Goal: Task Accomplishment & Management: Use online tool/utility

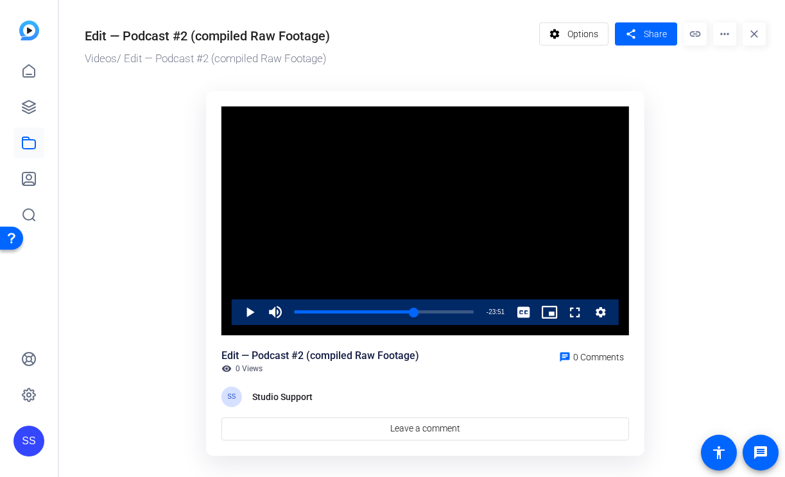
click at [35, 439] on div "SS" at bounding box center [28, 441] width 31 height 31
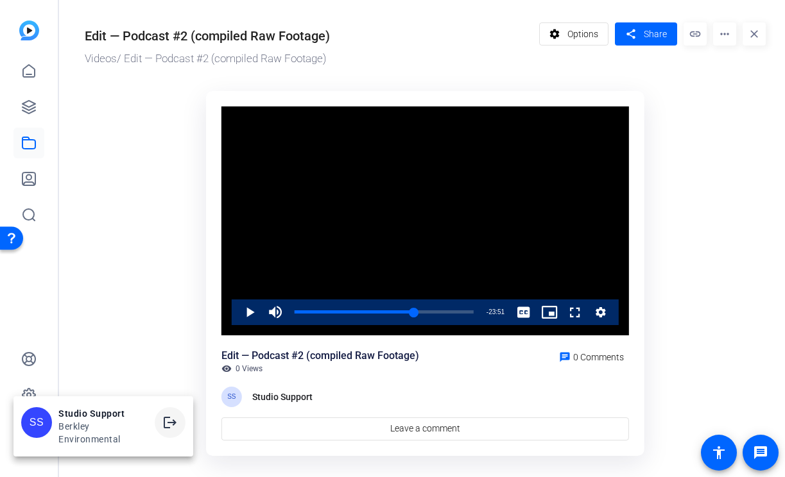
click at [173, 425] on mat-icon "logout" at bounding box center [169, 422] width 15 height 15
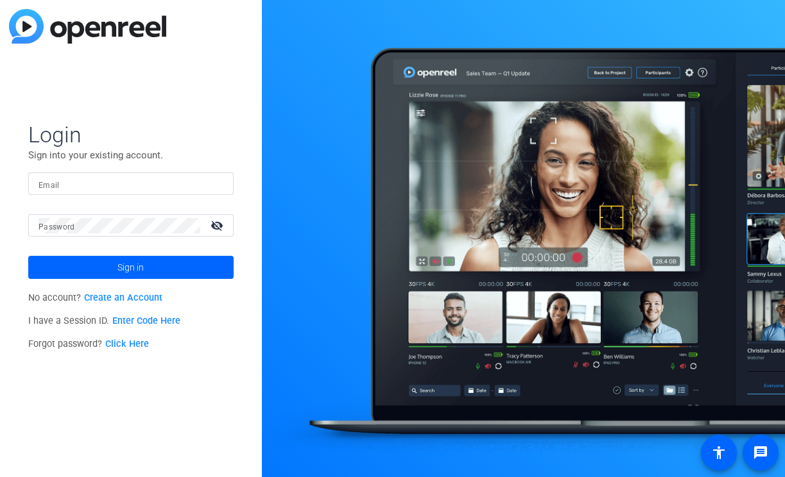
click at [173, 182] on input "Email" at bounding box center [131, 183] width 185 height 15
click at [201, 188] on input "Email" at bounding box center [131, 183] width 185 height 15
click at [210, 184] on img at bounding box center [212, 183] width 9 height 15
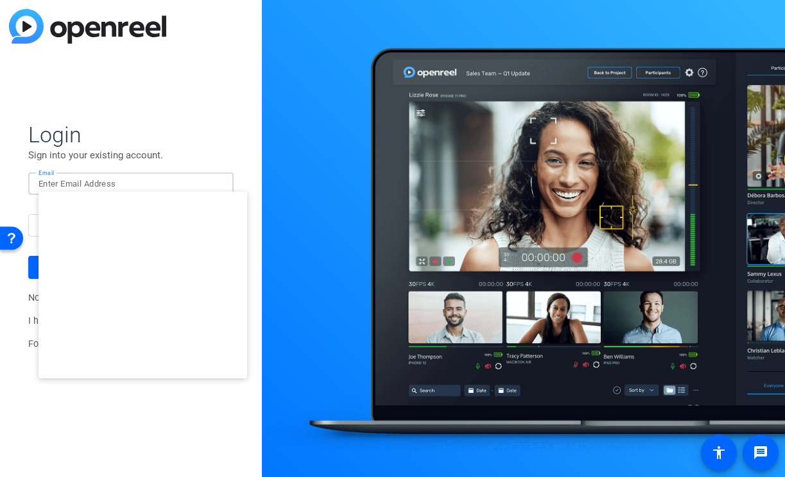
type input "studiosupport@openreel.com"
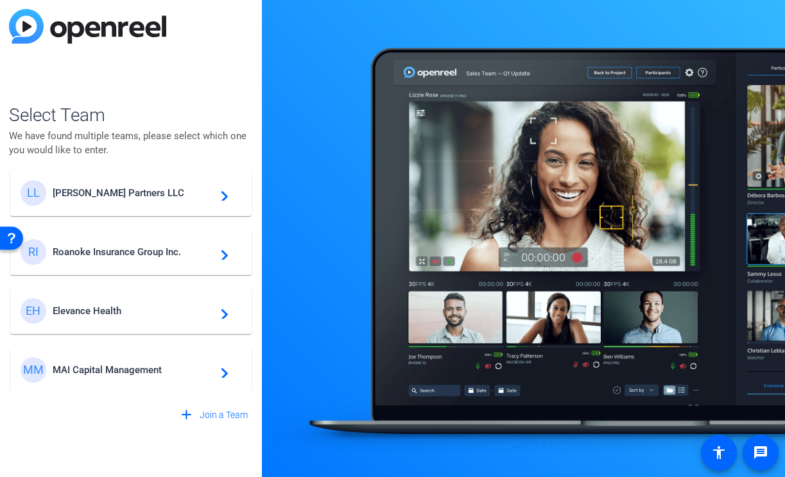
scroll to position [12, 0]
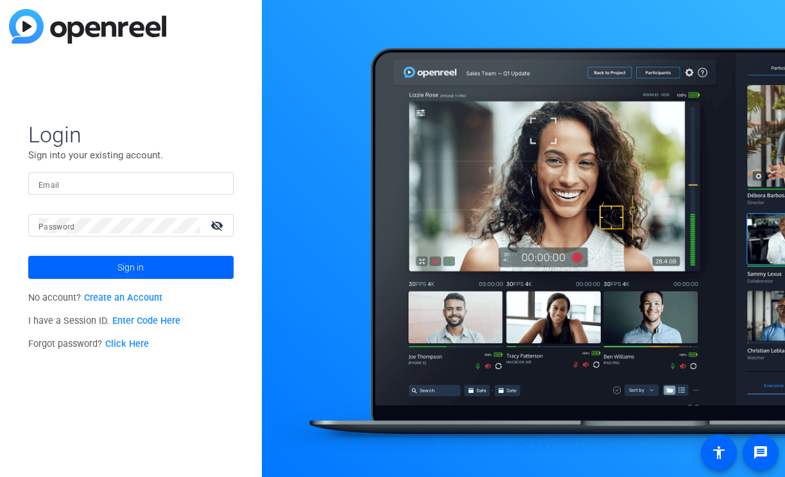
click at [207, 179] on div at bounding box center [131, 184] width 185 height 22
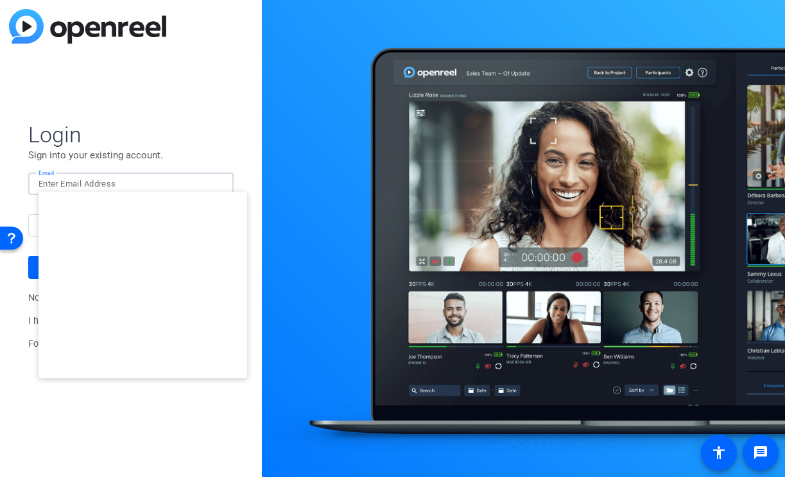
type input "studiosupport+3@openreel.com"
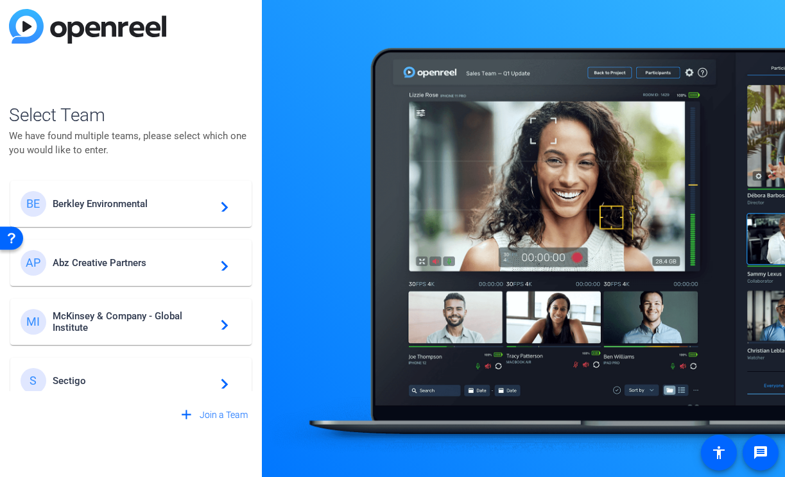
click at [155, 205] on span "Berkley Environmental" at bounding box center [133, 204] width 160 height 12
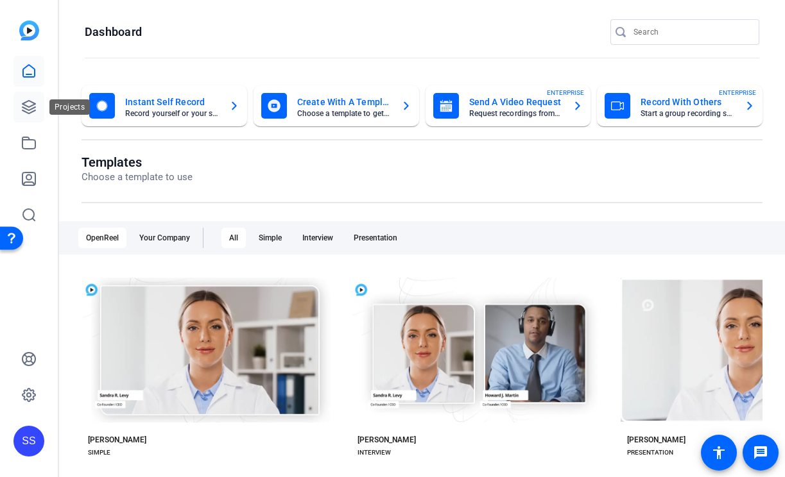
click at [38, 103] on link at bounding box center [28, 107] width 31 height 31
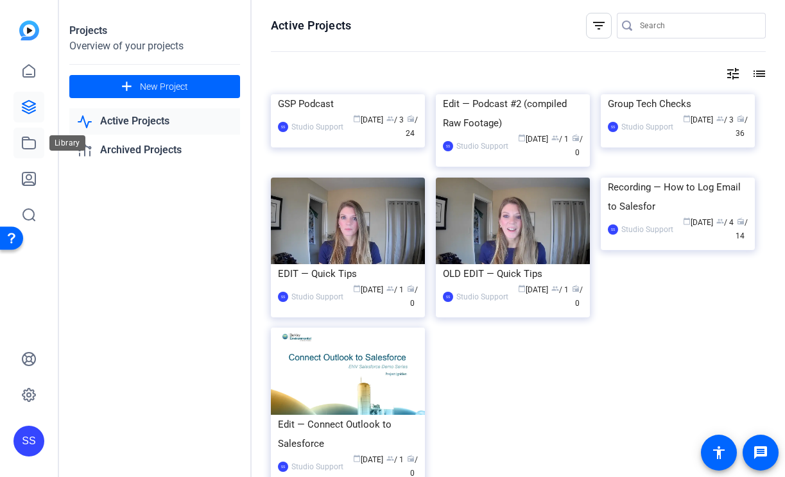
click at [40, 153] on link at bounding box center [28, 143] width 31 height 31
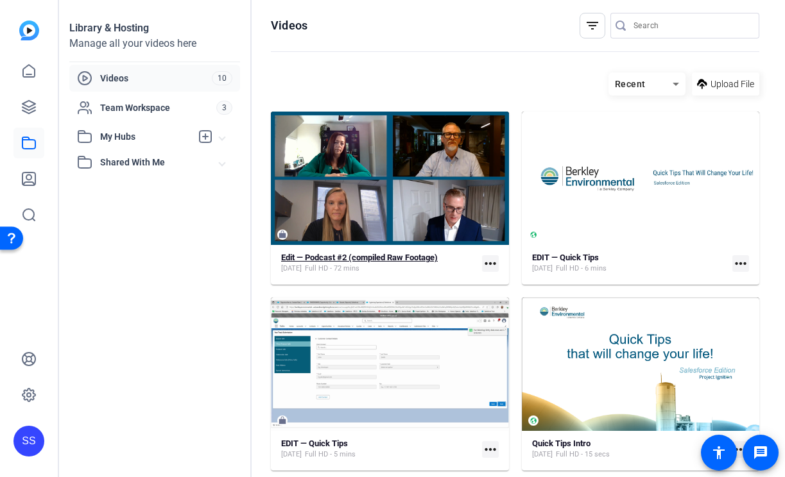
click at [328, 264] on span "Full HD - 72 mins" at bounding box center [332, 269] width 55 height 10
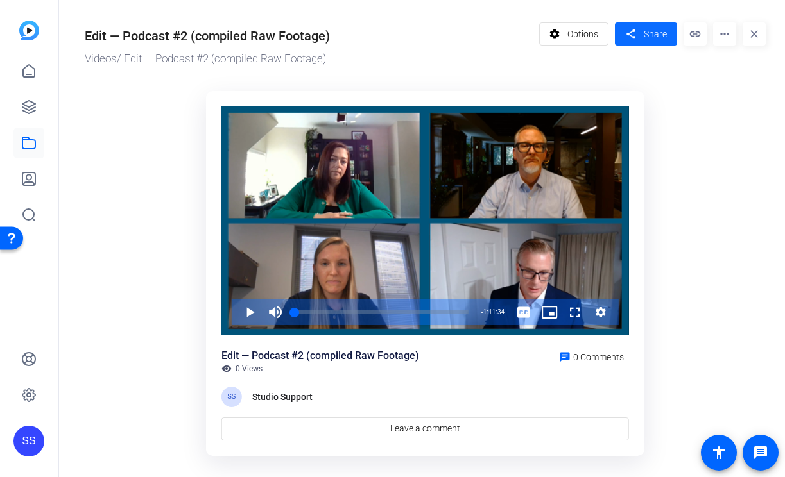
click at [631, 34] on mat-icon "share" at bounding box center [630, 34] width 16 height 17
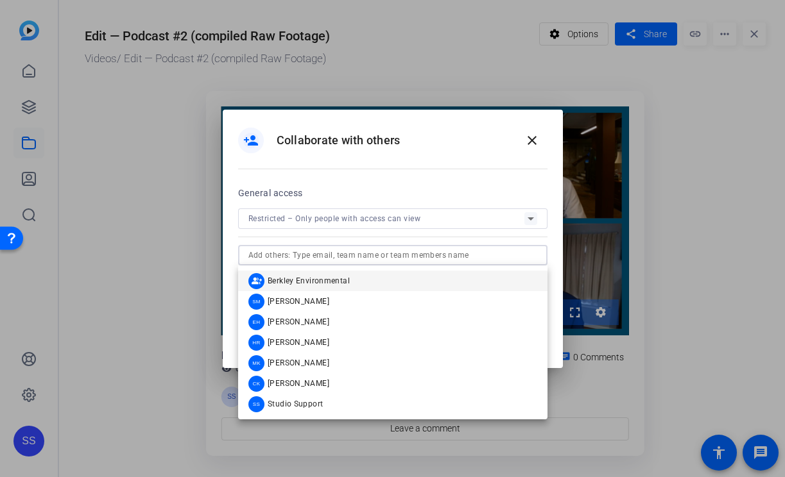
click at [409, 253] on input "text" at bounding box center [392, 255] width 289 height 15
click at [375, 297] on mat-option "SM Sarah Misencik" at bounding box center [392, 301] width 309 height 21
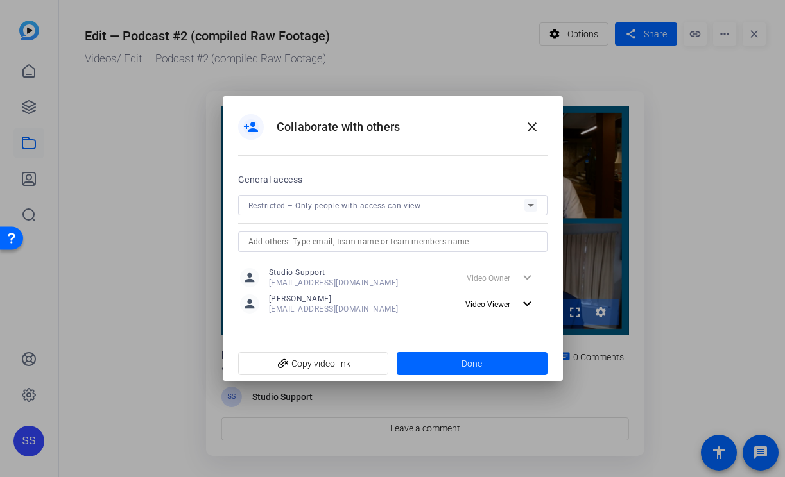
click at [368, 252] on div at bounding box center [392, 259] width 309 height 14
click at [368, 243] on input "text" at bounding box center [392, 241] width 289 height 15
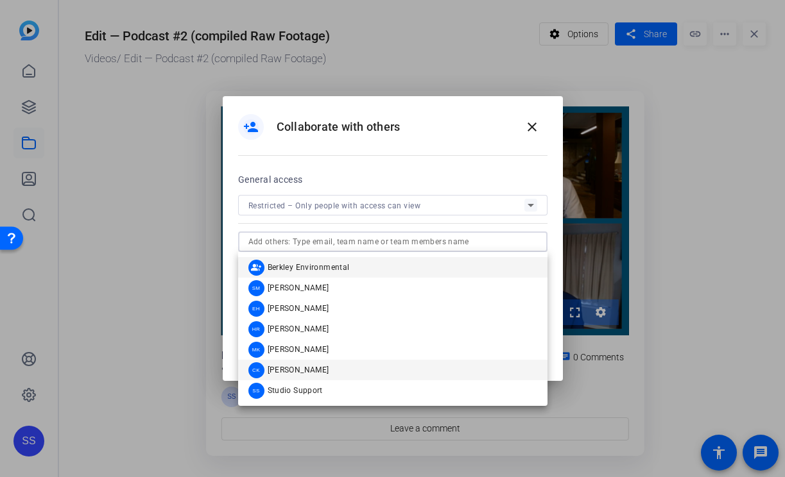
click at [336, 373] on mat-option "CK Cece Keppel" at bounding box center [392, 370] width 309 height 21
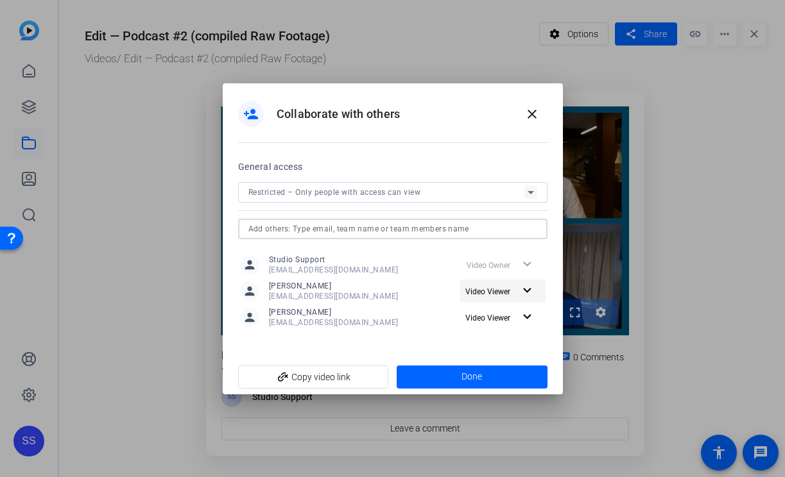
click at [507, 294] on span "Video Viewer" at bounding box center [487, 291] width 45 height 9
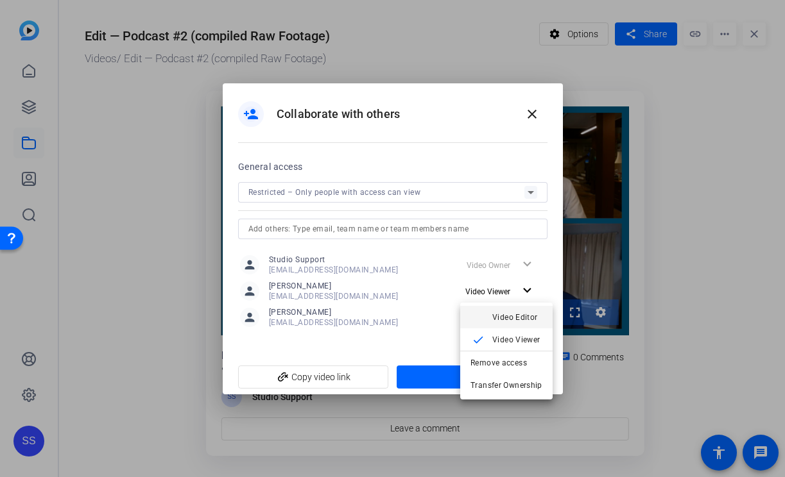
click at [502, 314] on span "Video Editor" at bounding box center [515, 316] width 46 height 9
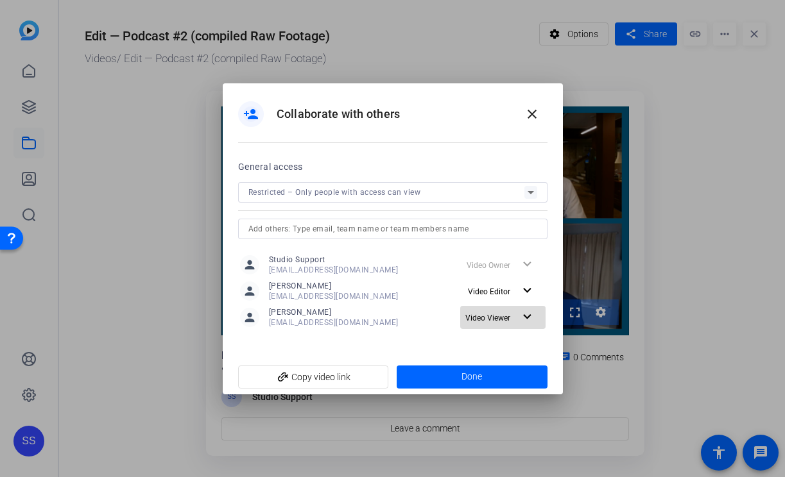
click at [483, 327] on span at bounding box center [502, 317] width 85 height 31
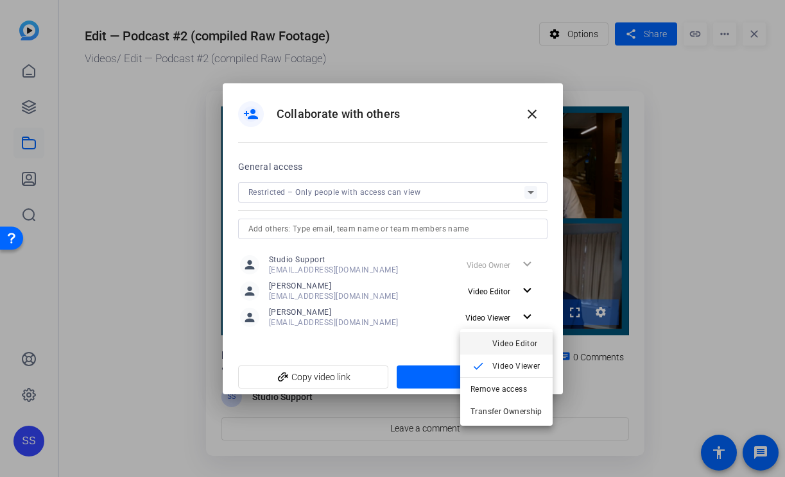
click at [489, 343] on button "check Video Editor" at bounding box center [506, 343] width 92 height 22
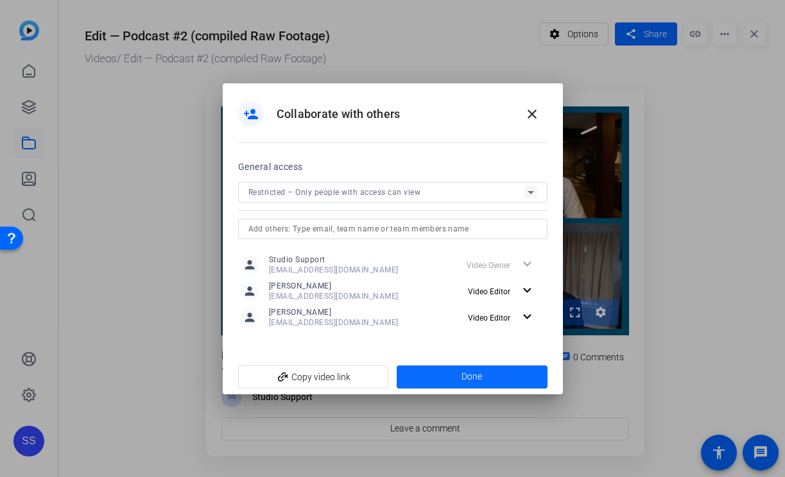
click at [470, 381] on span "Done" at bounding box center [471, 376] width 21 height 13
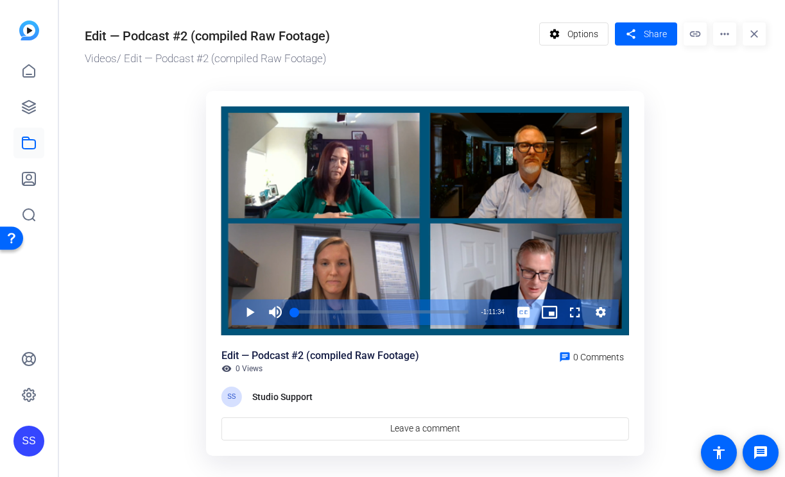
click at [35, 436] on div "SS" at bounding box center [28, 441] width 31 height 31
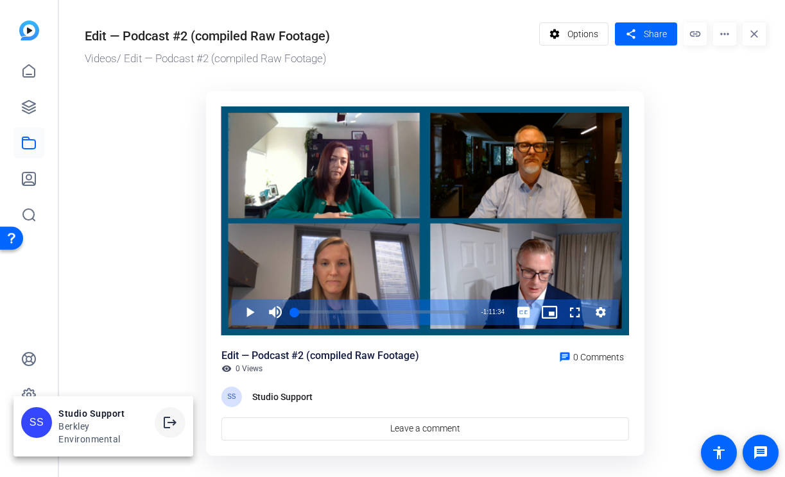
click at [171, 424] on mat-icon "logout" at bounding box center [169, 422] width 15 height 15
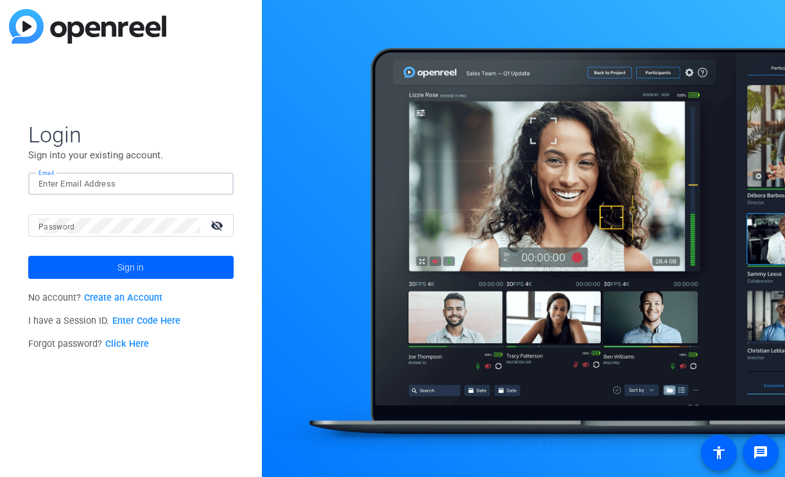
click at [101, 185] on input "Email" at bounding box center [131, 183] width 185 height 15
click at [216, 184] on img at bounding box center [212, 183] width 9 height 15
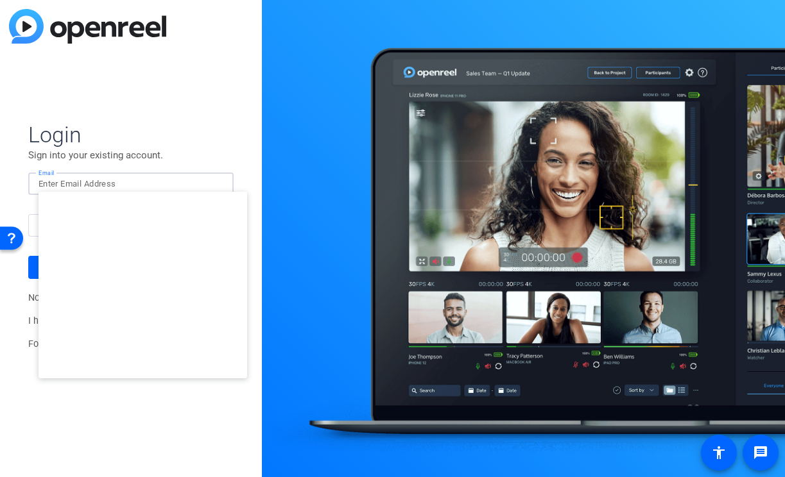
type input "[EMAIL_ADDRESS][DOMAIN_NAME]"
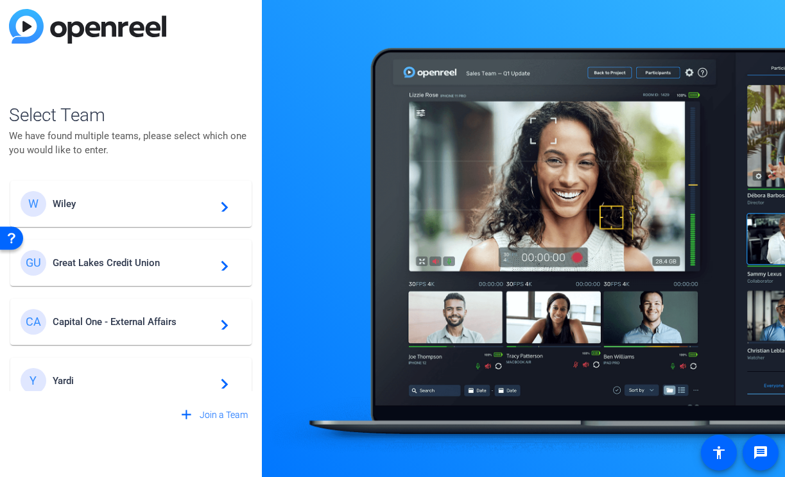
scroll to position [22, 0]
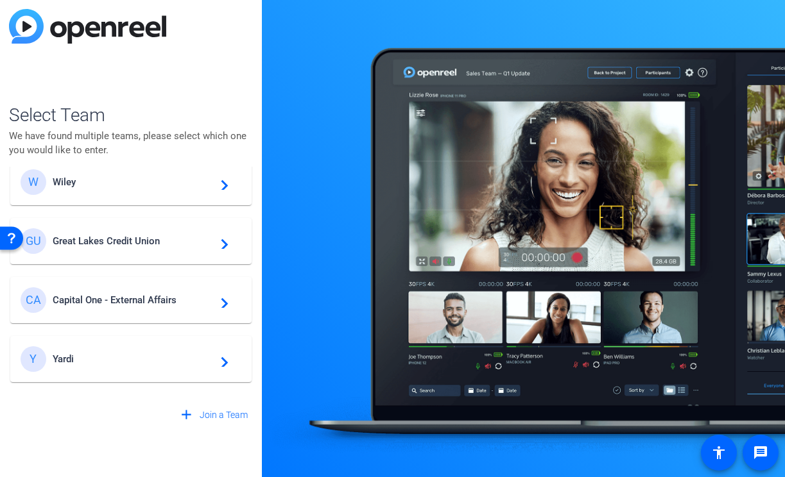
click at [176, 238] on span "Great Lakes Credit Union" at bounding box center [133, 241] width 160 height 12
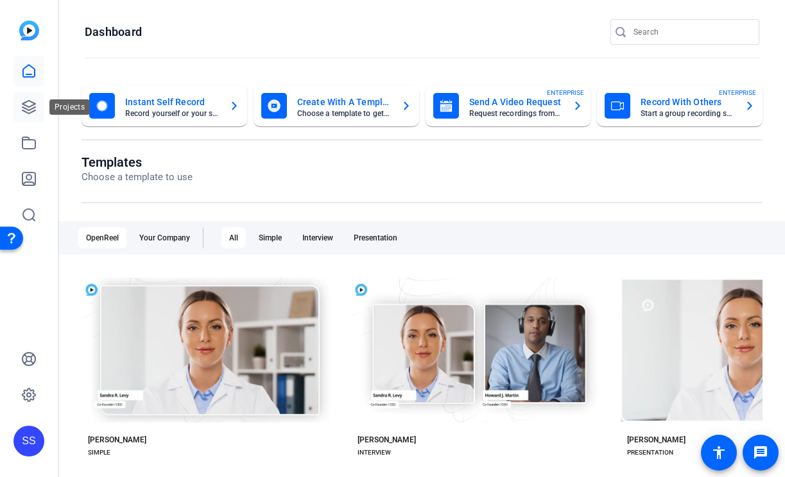
click at [30, 99] on icon at bounding box center [28, 106] width 15 height 15
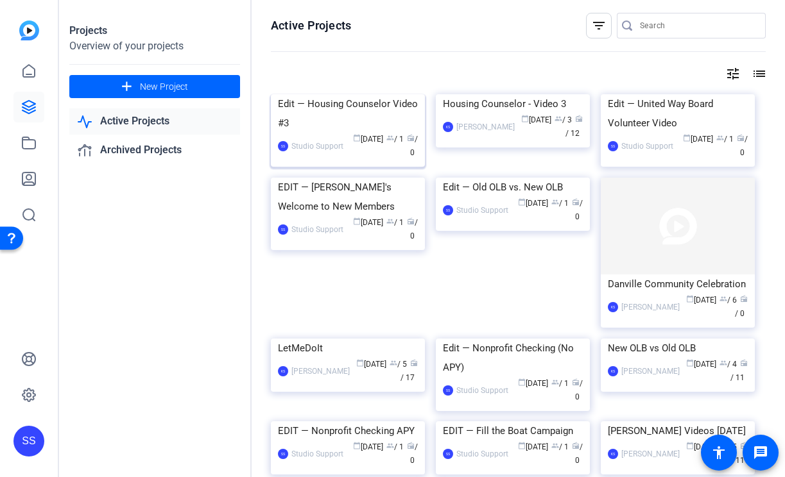
click at [298, 133] on div "Edit — Housing Counselor Video #3" at bounding box center [348, 113] width 140 height 39
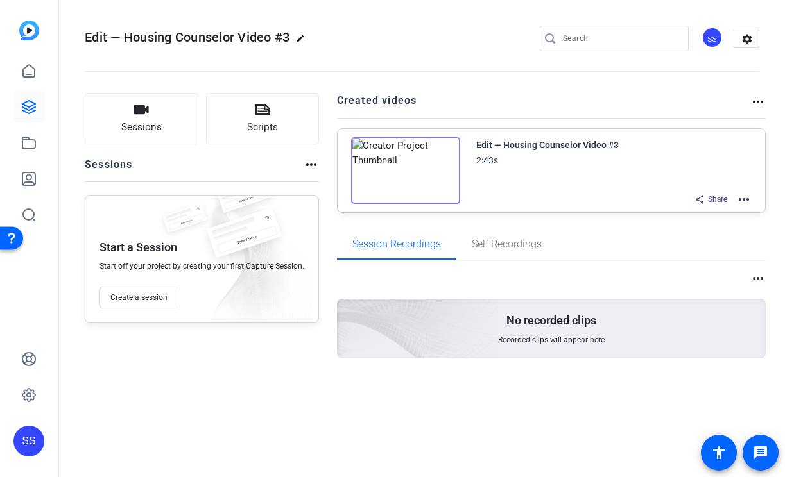
click at [751, 200] on div "Edit — Housing Counselor Video #3 2:43s Share more_horiz" at bounding box center [552, 170] width 428 height 83
click at [749, 198] on mat-icon "more_horiz" at bounding box center [743, 199] width 15 height 15
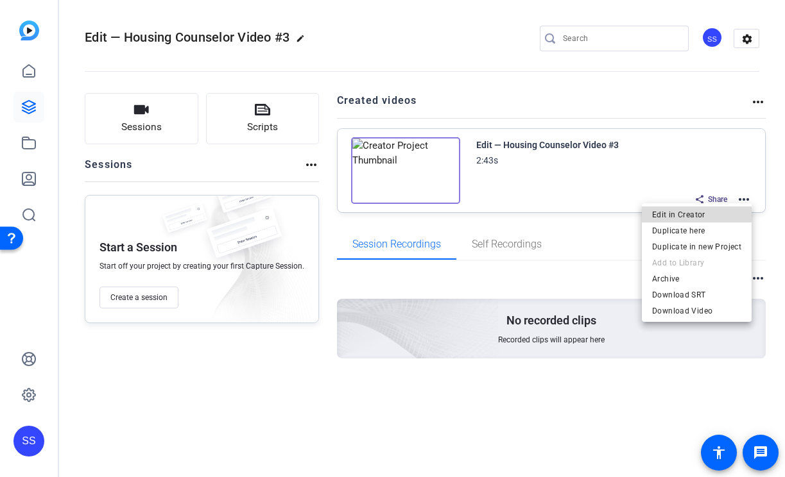
click at [717, 215] on span "Edit in Creator" at bounding box center [696, 214] width 89 height 15
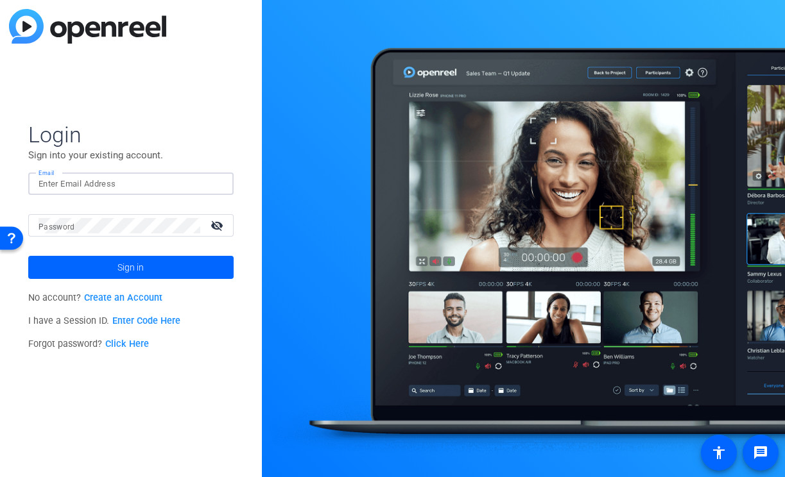
click at [124, 187] on input "Email" at bounding box center [131, 183] width 185 height 15
click at [212, 187] on img at bounding box center [212, 183] width 9 height 15
type input "[EMAIL_ADDRESS][DOMAIN_NAME]"
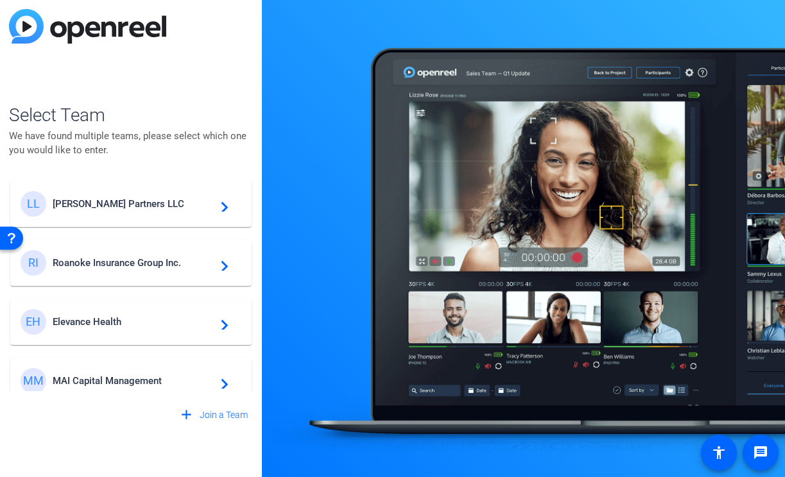
scroll to position [23, 0]
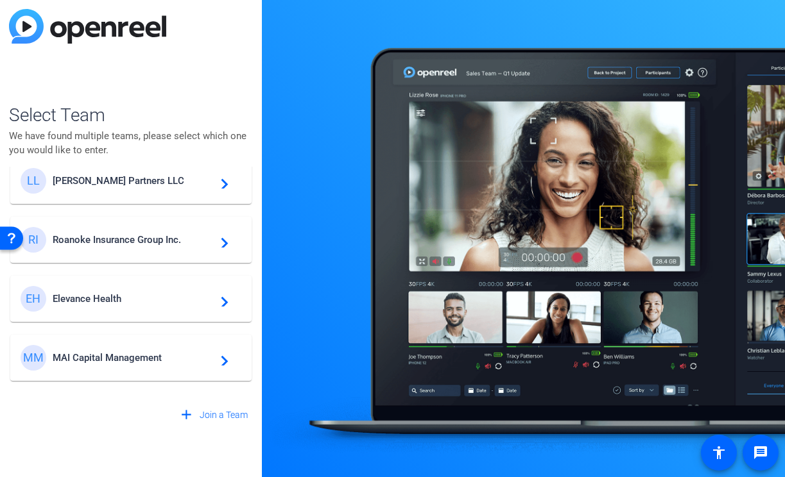
click at [116, 362] on span "MAI Capital Management" at bounding box center [133, 358] width 160 height 12
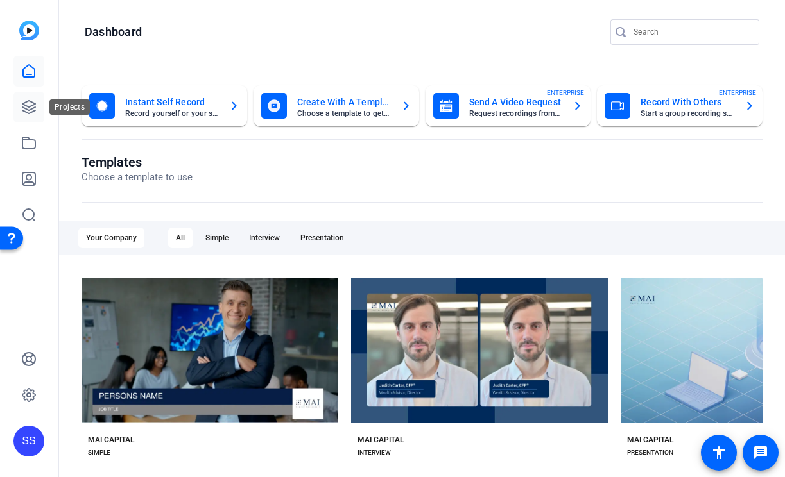
click at [32, 105] on icon at bounding box center [28, 107] width 13 height 13
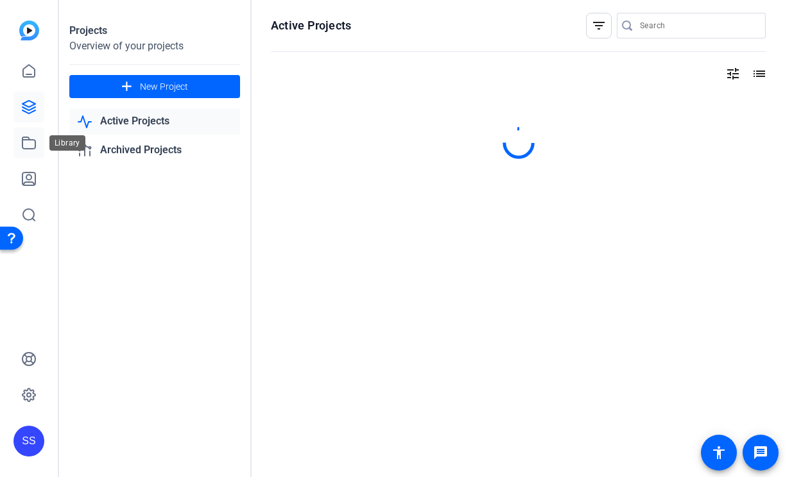
click at [26, 139] on icon at bounding box center [28, 142] width 15 height 15
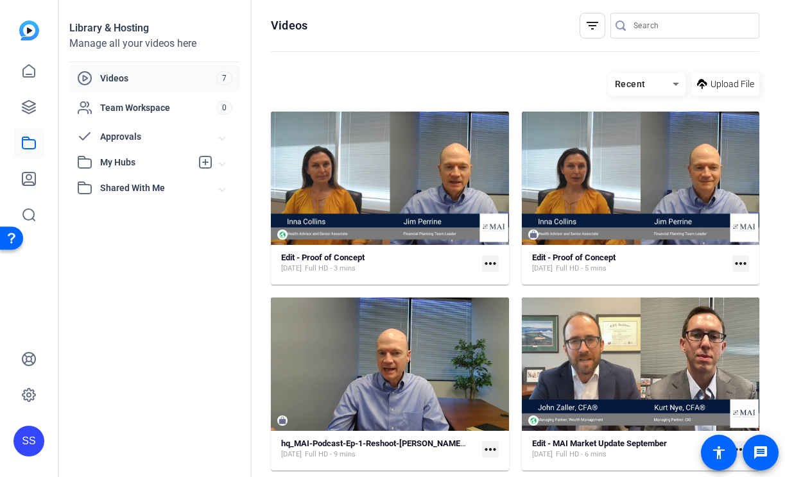
click at [321, 252] on mat-card "Edit - Proof of Concept [DATE] Full HD - 3 mins more_horiz" at bounding box center [390, 198] width 238 height 173
click at [31, 108] on icon at bounding box center [28, 106] width 15 height 15
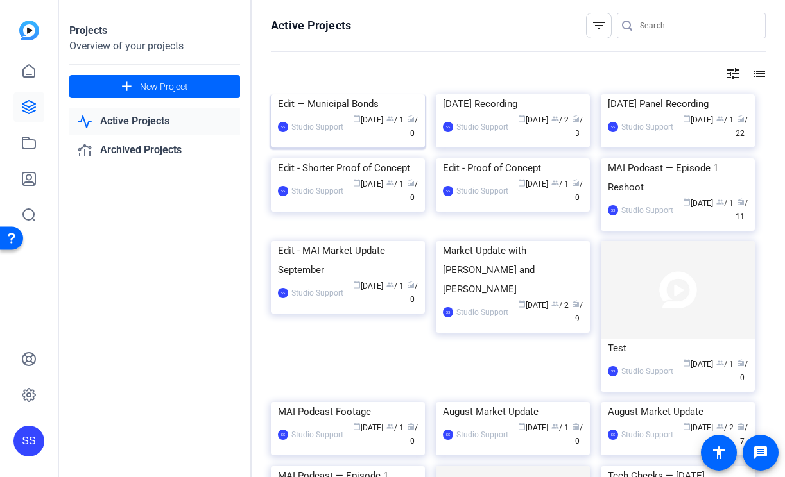
click at [360, 94] on img at bounding box center [348, 94] width 154 height 0
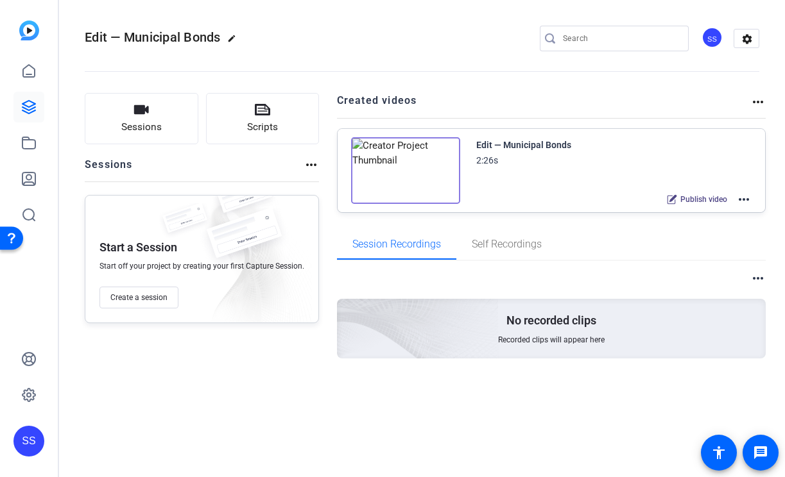
click at [738, 193] on mat-icon "more_horiz" at bounding box center [743, 199] width 15 height 15
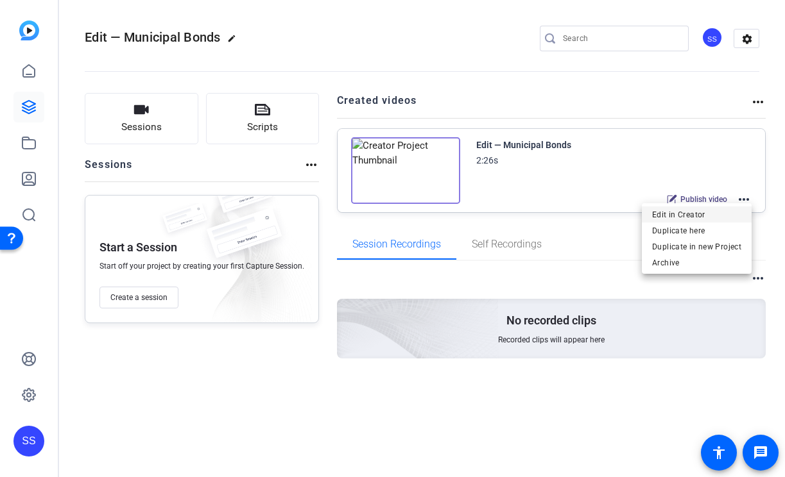
click at [713, 210] on span "Edit in Creator" at bounding box center [696, 214] width 89 height 15
